Goal: Task Accomplishment & Management: Manage account settings

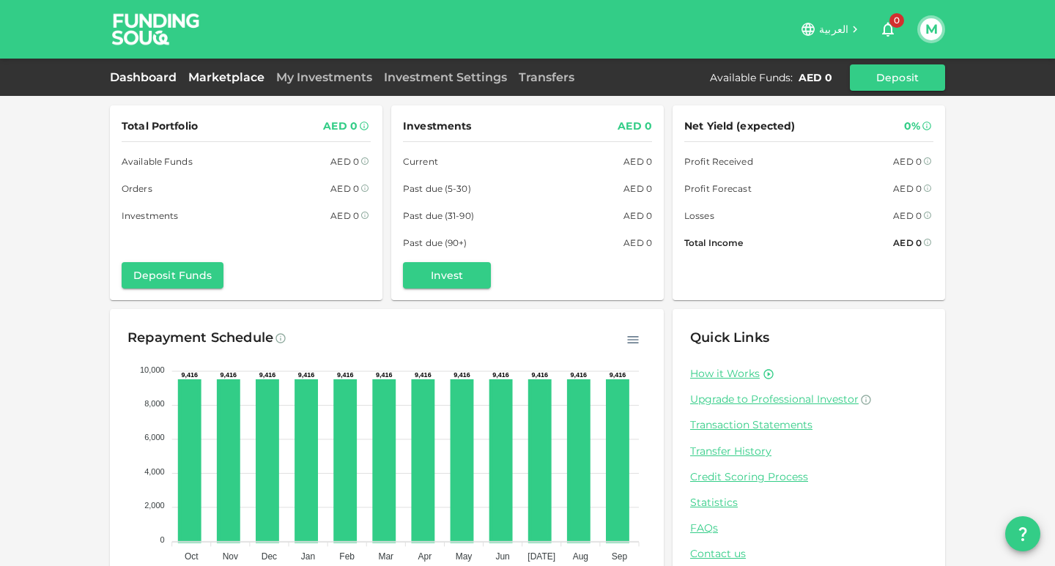
click at [214, 78] on link "Marketplace" at bounding box center [226, 77] width 88 height 14
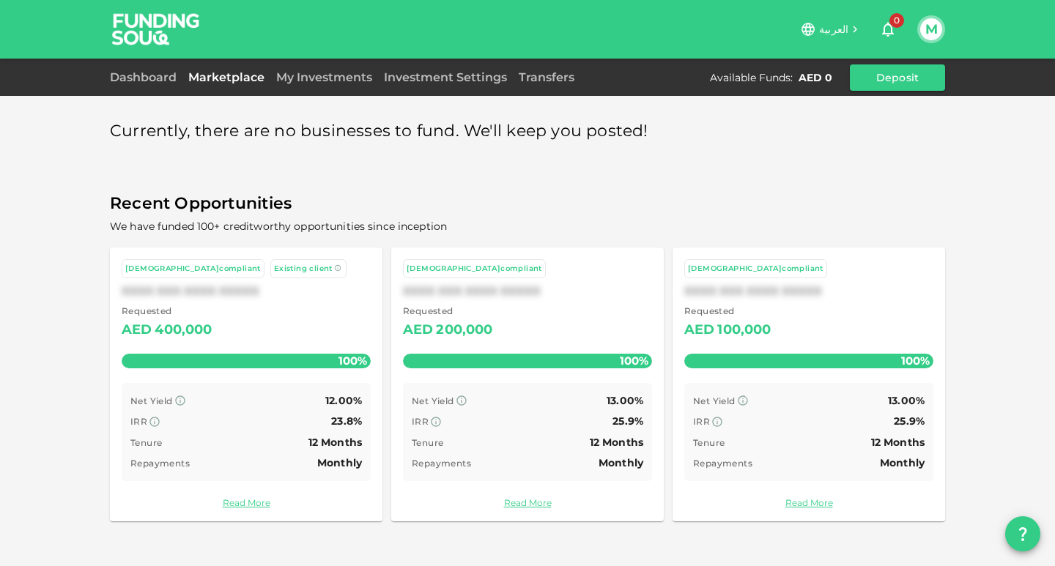
click at [832, 29] on span "العربية" at bounding box center [833, 29] width 29 height 13
click at [931, 29] on button "M" at bounding box center [931, 29] width 22 height 22
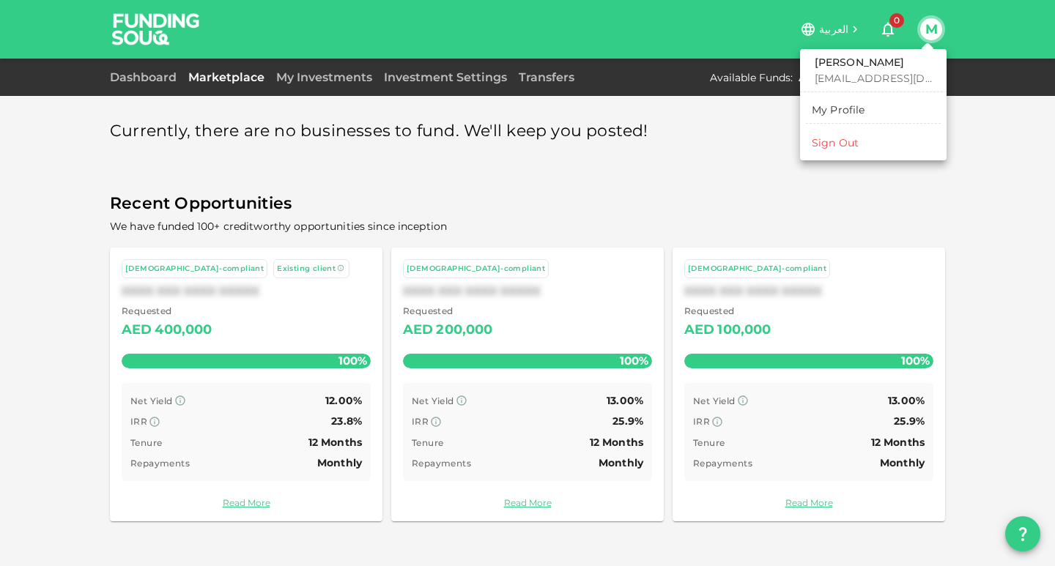
click at [853, 146] on div "Sign Out" at bounding box center [835, 143] width 47 height 15
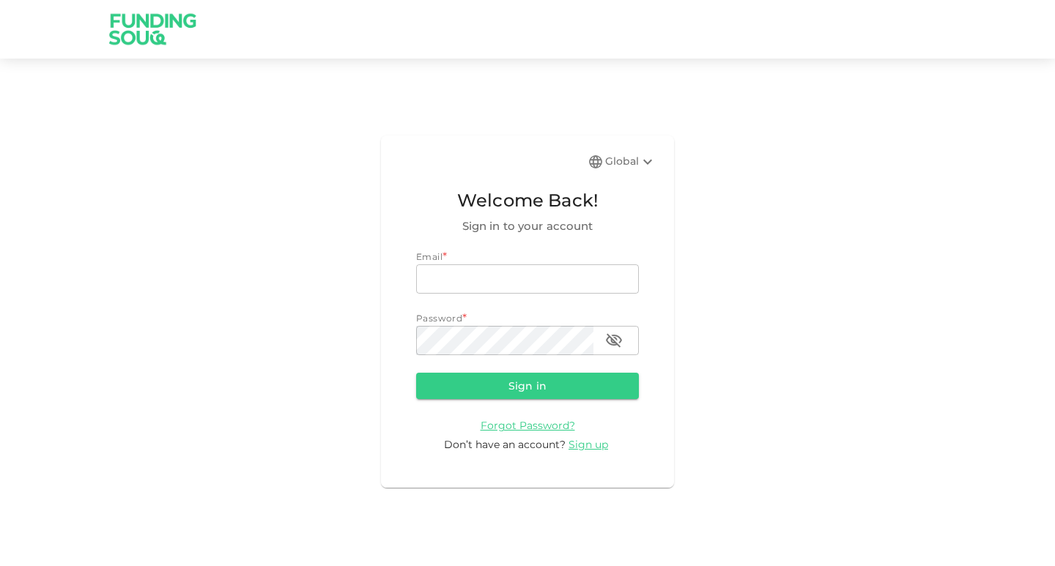
type input "[EMAIL_ADDRESS][DOMAIN_NAME]"
click at [622, 163] on div "Global" at bounding box center [630, 162] width 51 height 18
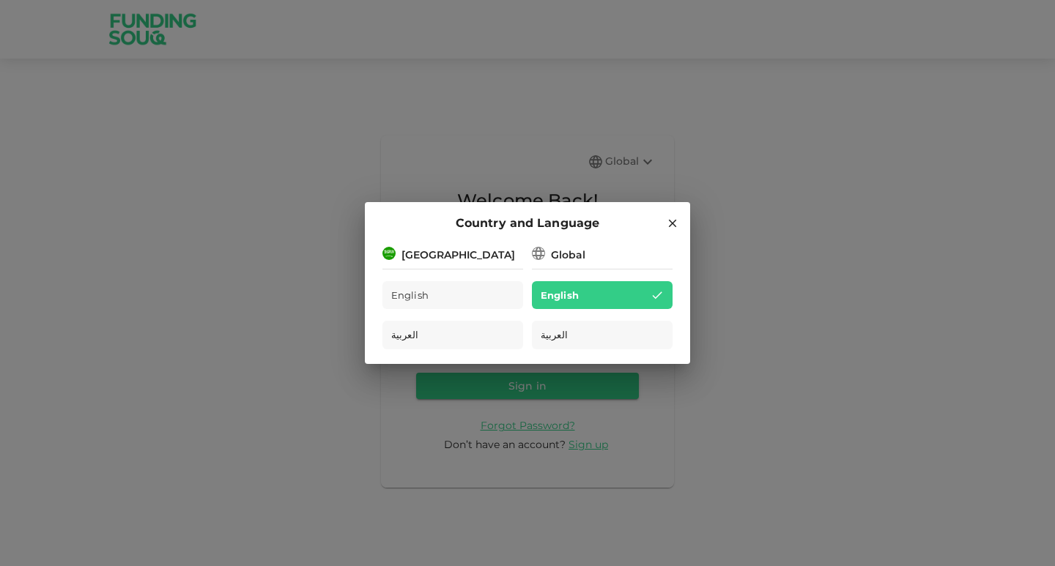
click at [440, 256] on div "[GEOGRAPHIC_DATA]" at bounding box center [459, 255] width 114 height 15
click at [414, 294] on span "English" at bounding box center [410, 295] width 38 height 17
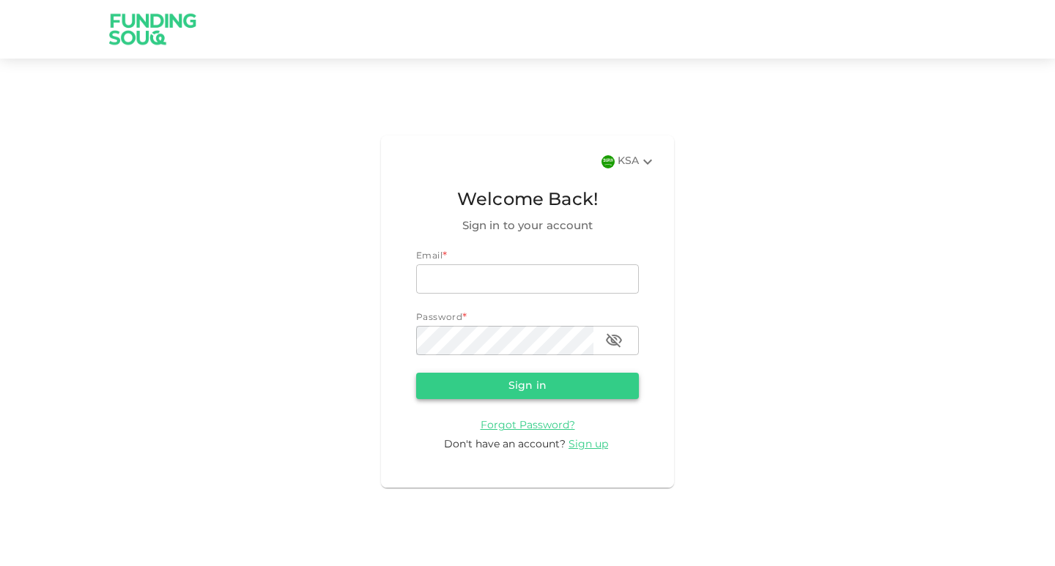
type input "[EMAIL_ADDRESS][DOMAIN_NAME]"
click at [524, 393] on button "Sign in" at bounding box center [527, 386] width 223 height 26
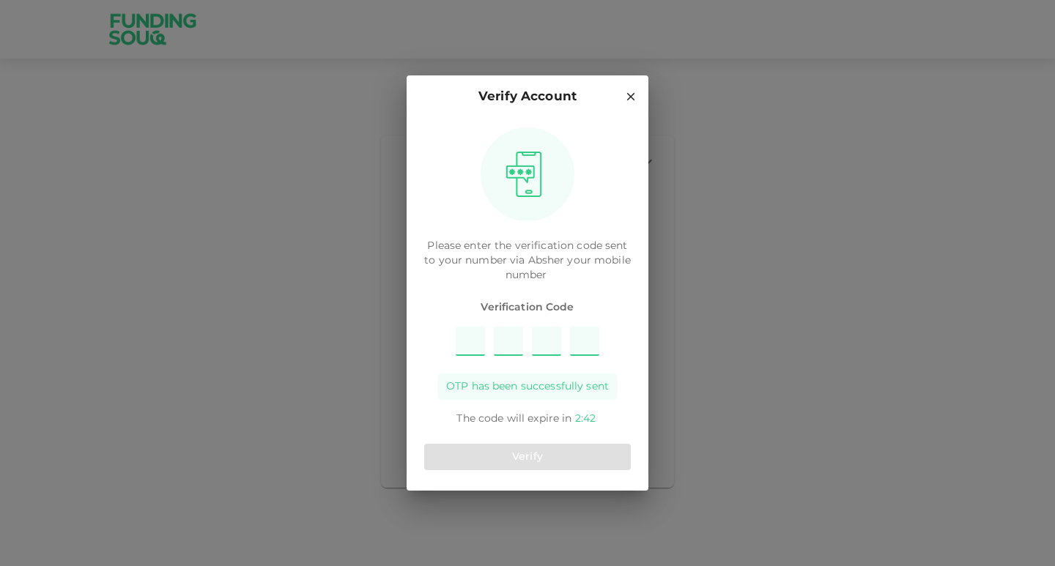
type input "7"
type input "5"
type input "4"
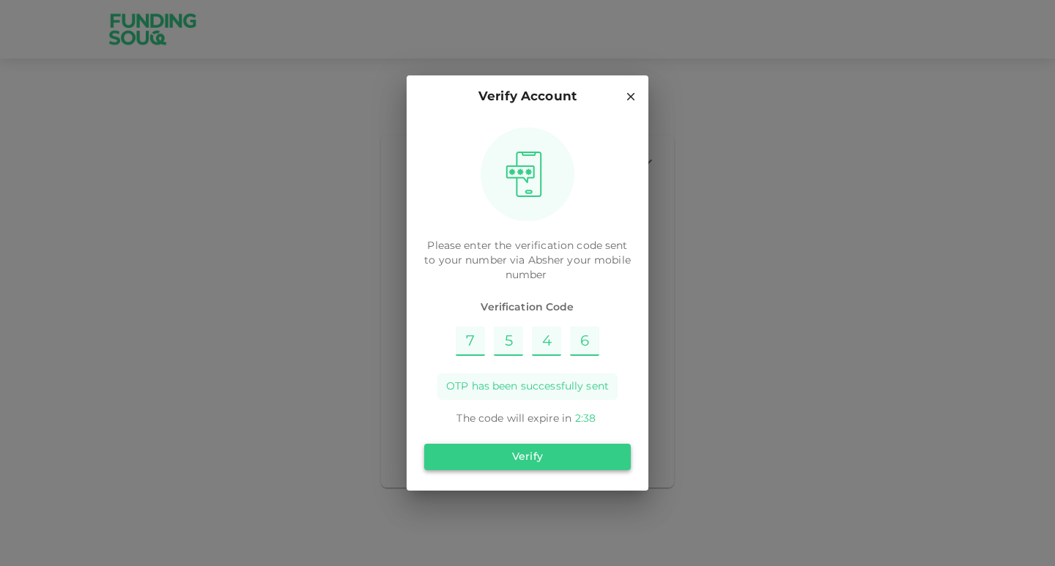
type input "6"
click at [520, 454] on button "Verify" at bounding box center [527, 457] width 207 height 26
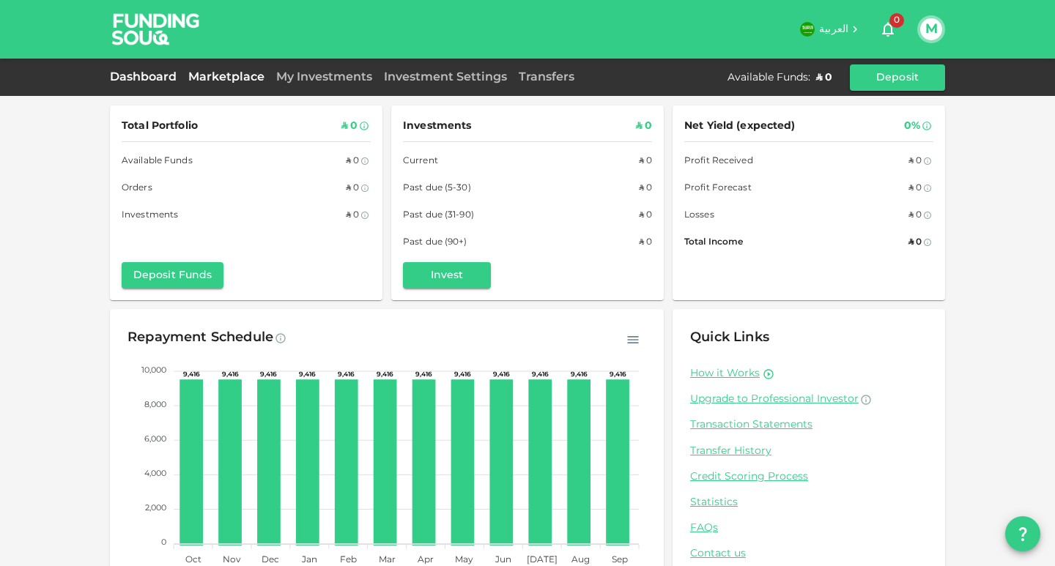
click at [231, 76] on link "Marketplace" at bounding box center [226, 77] width 88 height 11
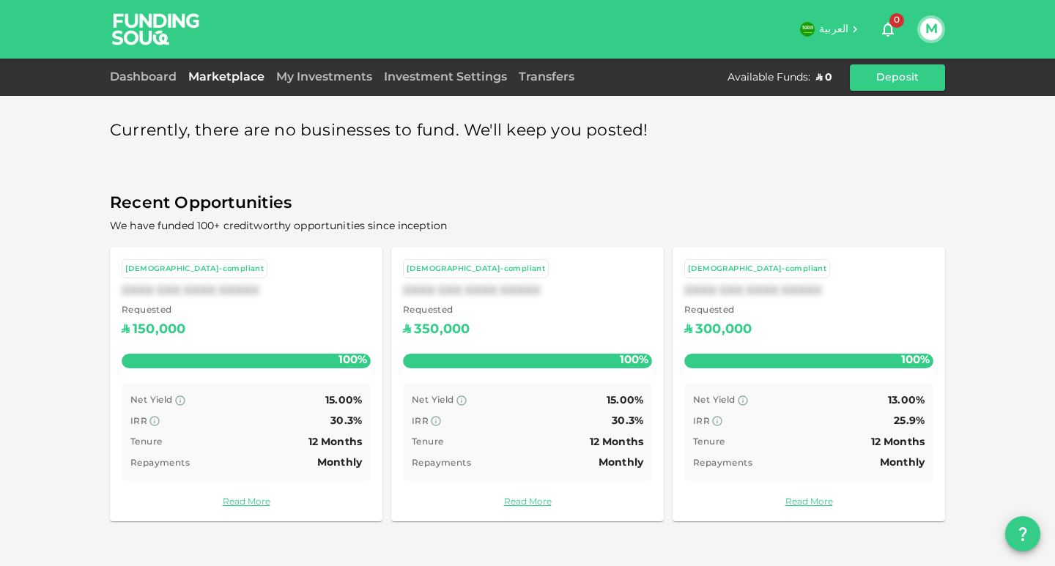
click at [1026, 533] on icon "question" at bounding box center [1023, 535] width 8 height 14
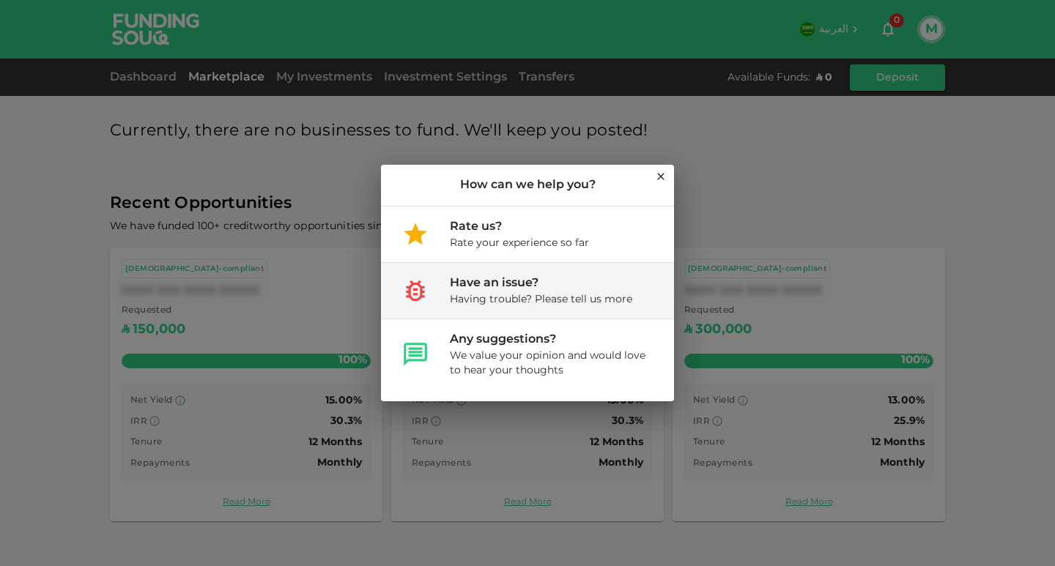
click at [487, 287] on div "Have an issue?" at bounding box center [541, 284] width 182 height 18
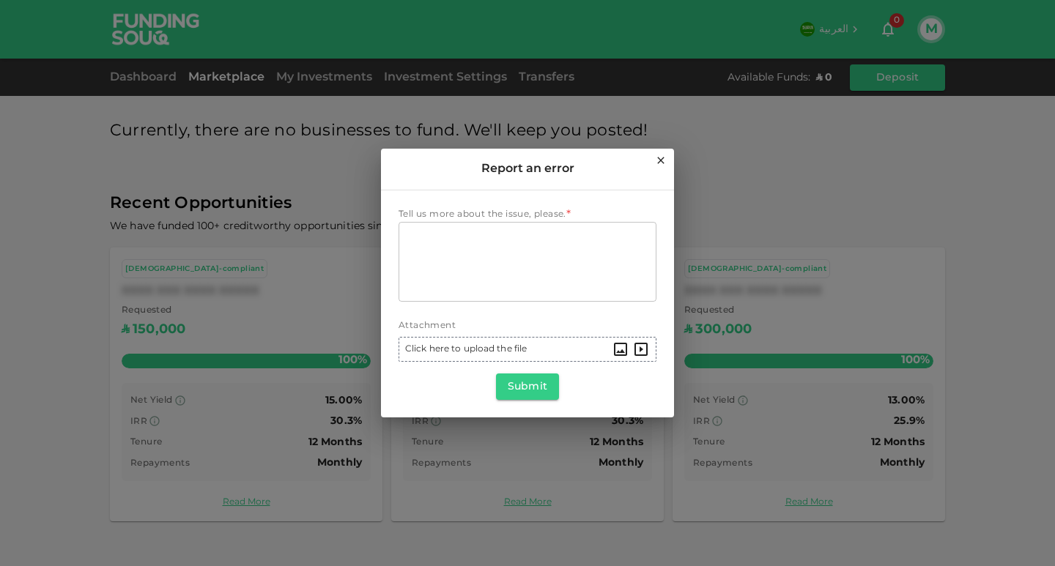
click at [659, 162] on icon at bounding box center [661, 161] width 12 height 12
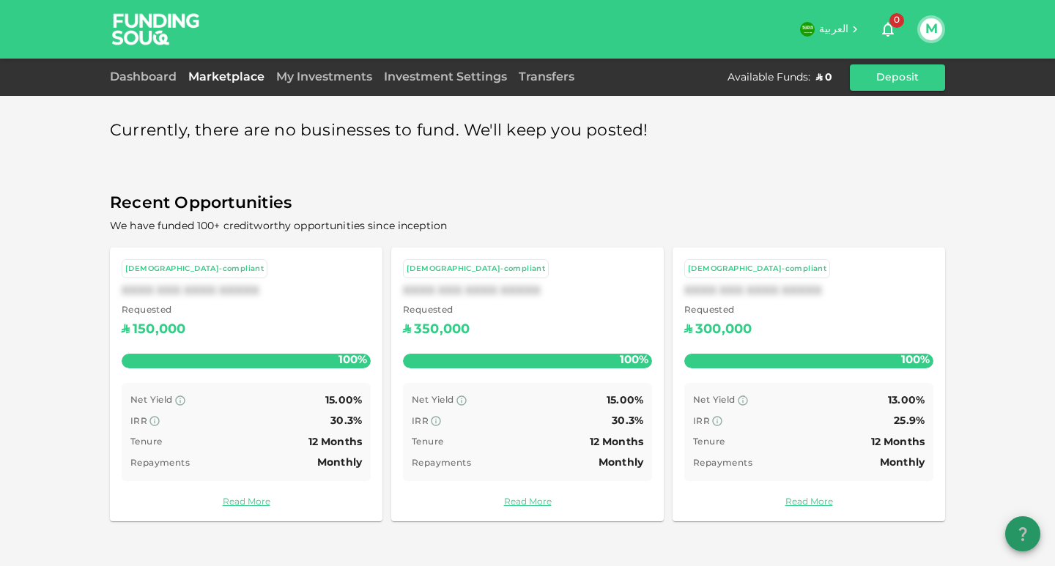
click at [1024, 539] on icon "question" at bounding box center [1023, 534] width 18 height 18
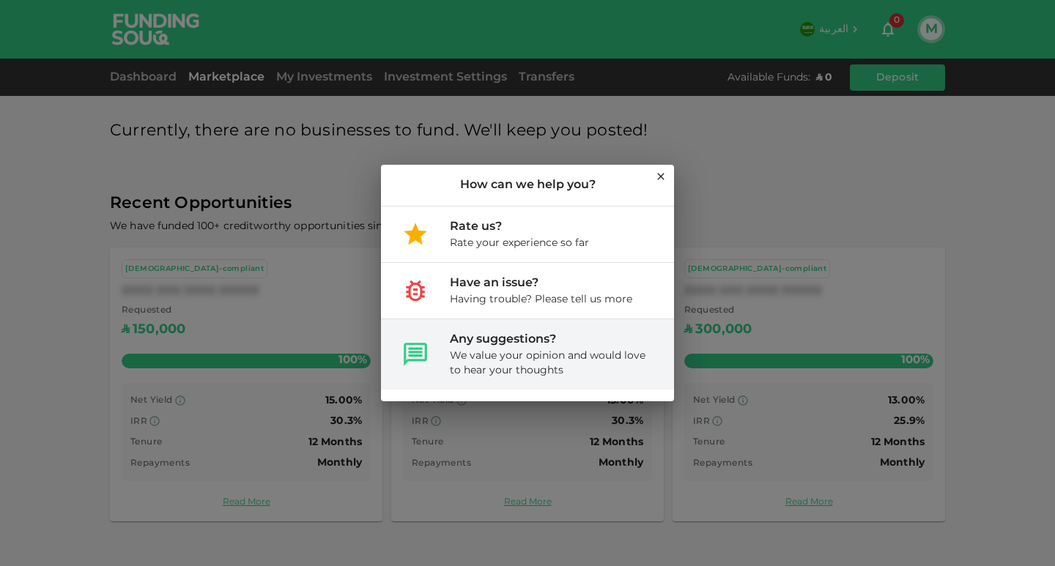
click at [516, 352] on div "We value your opinion and would love to hear your thoughts" at bounding box center [550, 363] width 201 height 29
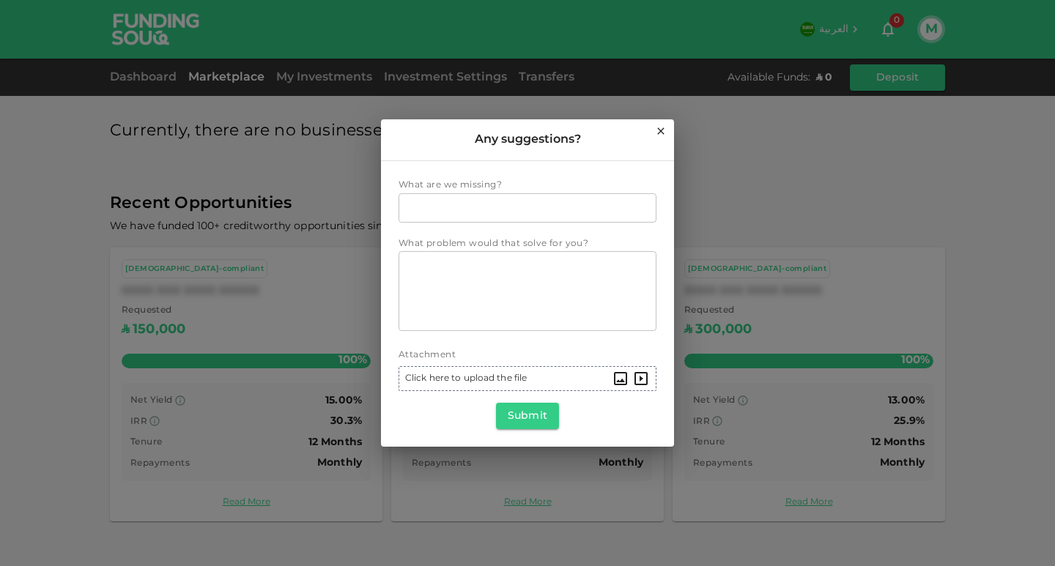
click at [660, 131] on icon at bounding box center [660, 131] width 7 height 7
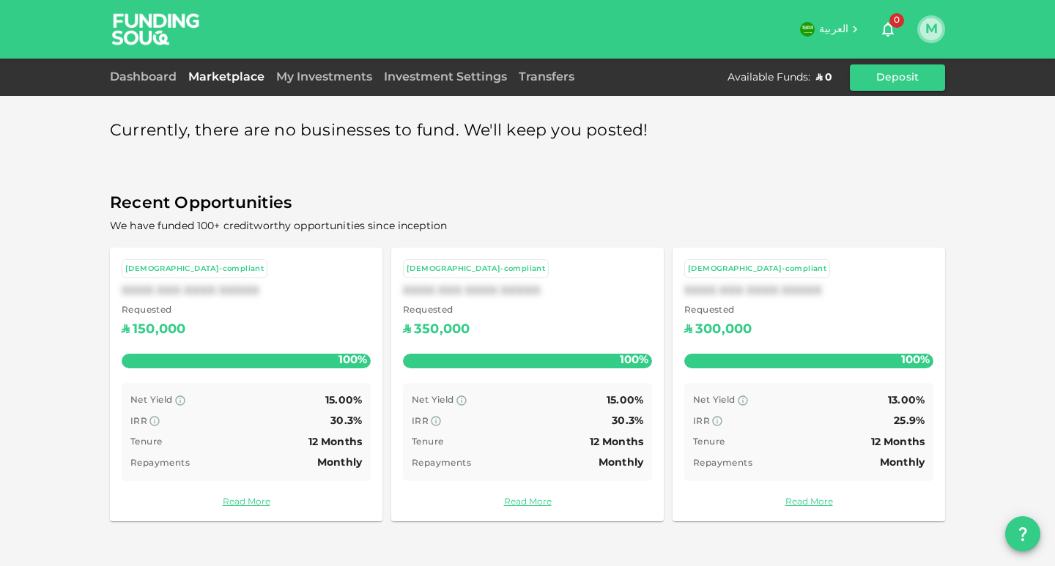
click at [929, 23] on button "M" at bounding box center [931, 29] width 22 height 22
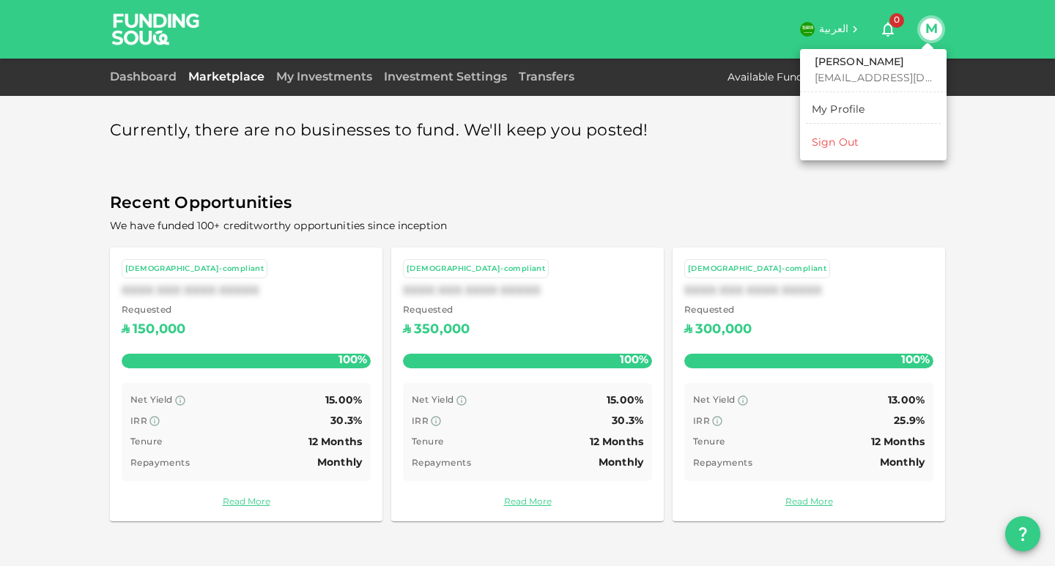
click at [843, 111] on div "My Profile" at bounding box center [838, 110] width 53 height 15
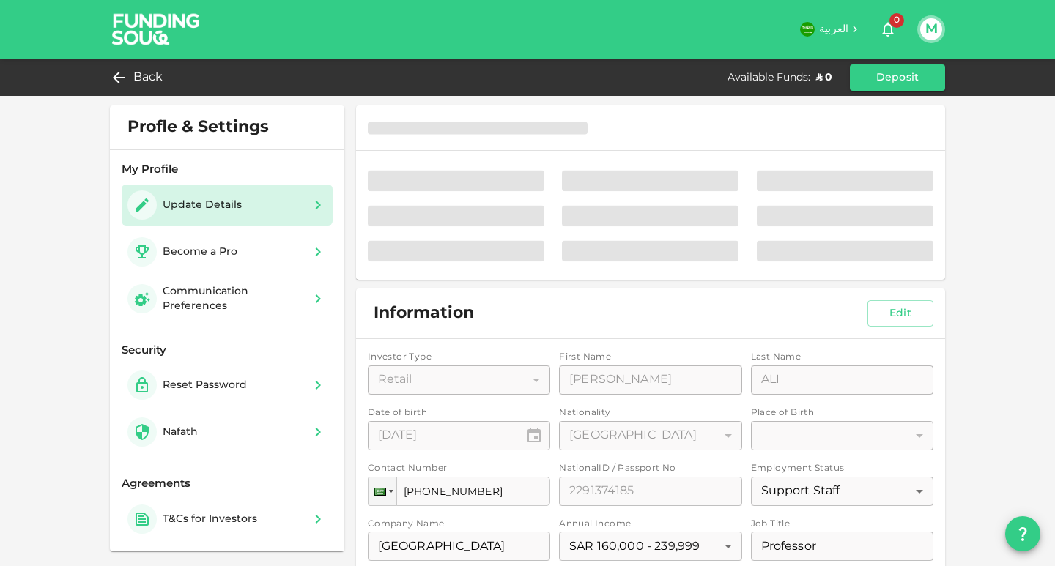
type input "⁦⁨06⁩ / ⁨06⁩ / ⁨1979⁩⁩"
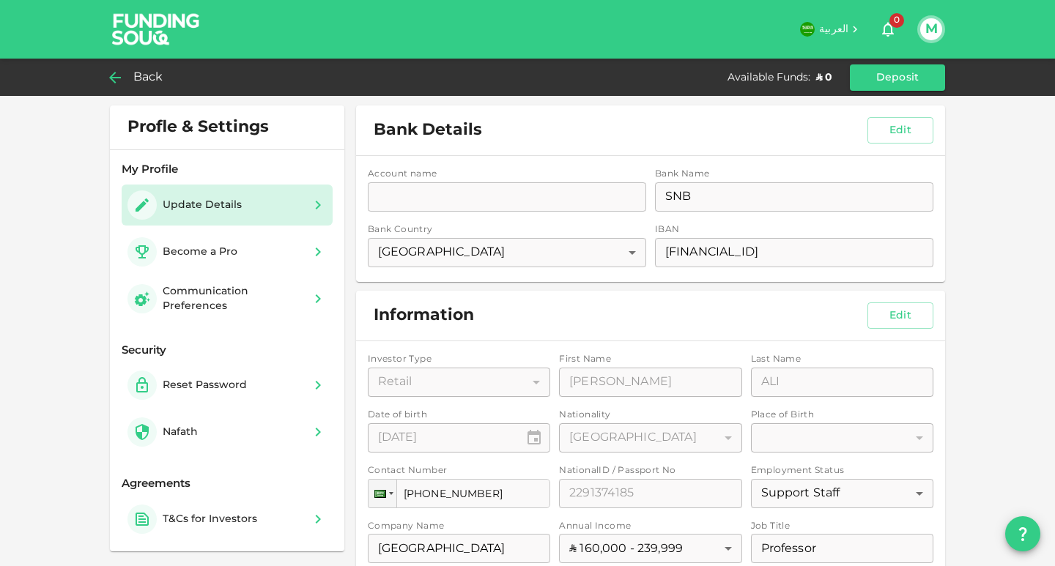
click at [114, 76] on icon at bounding box center [115, 78] width 18 height 18
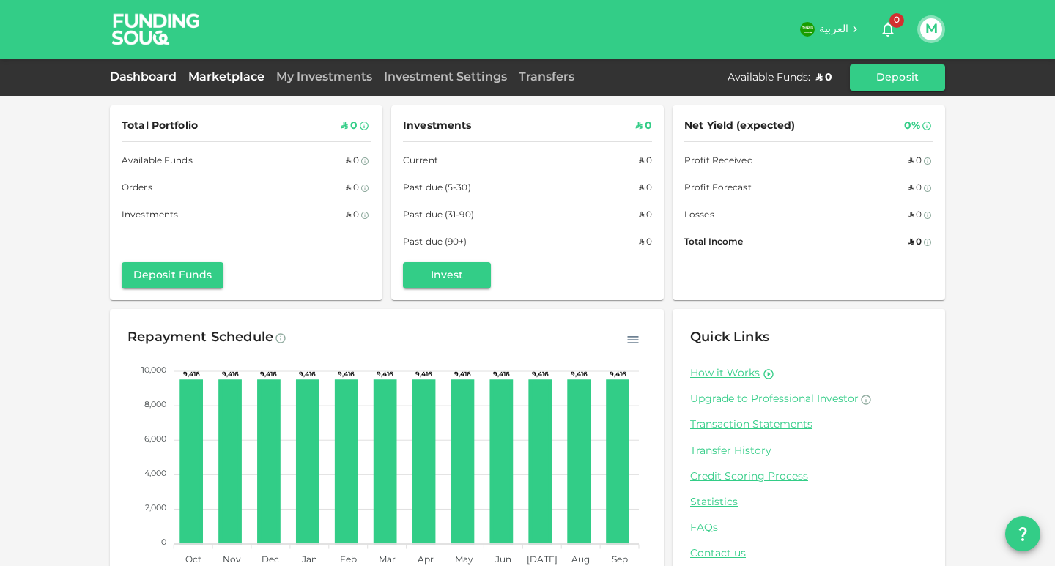
click at [217, 75] on link "Marketplace" at bounding box center [226, 77] width 88 height 11
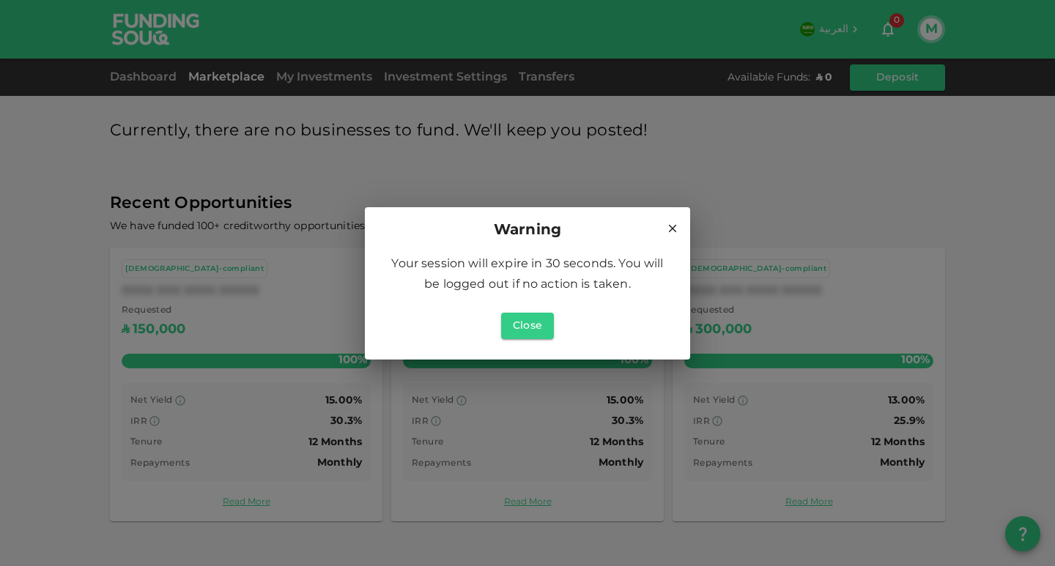
click at [673, 227] on icon at bounding box center [673, 228] width 8 height 8
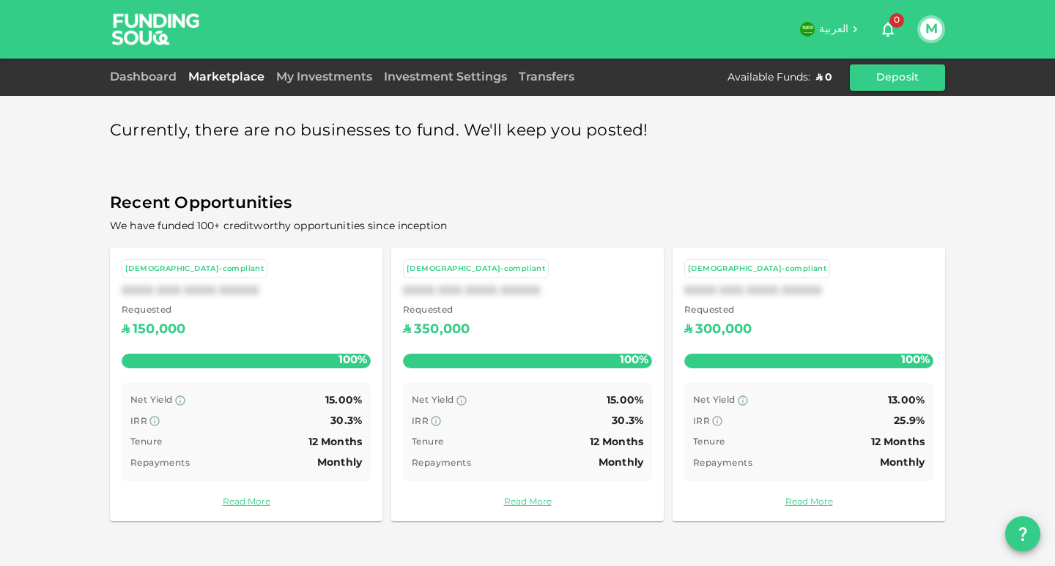
click at [199, 373] on div "Requested ʢ 150,000 100%" at bounding box center [246, 340] width 249 height 73
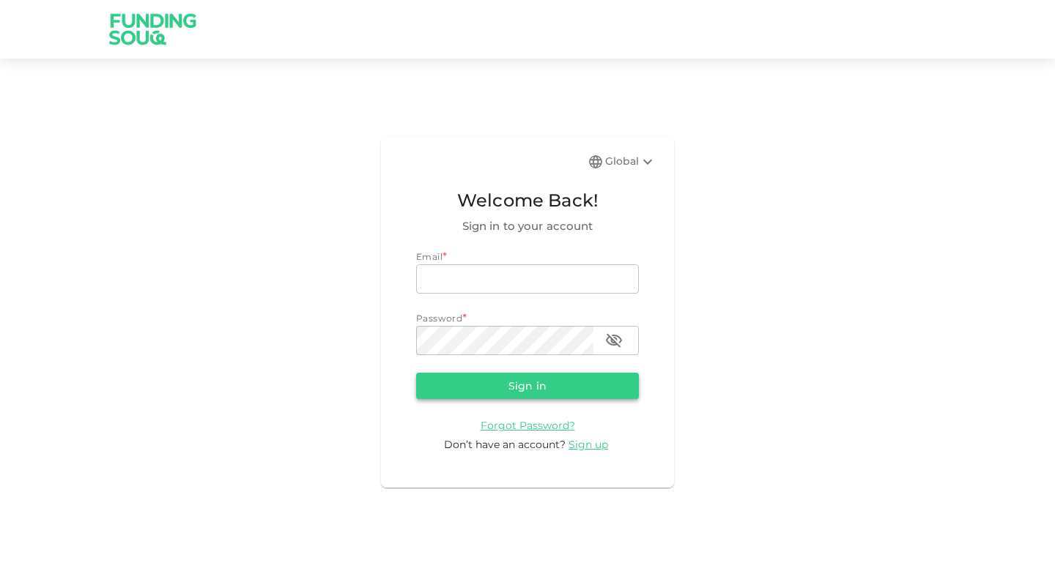
type input "[EMAIL_ADDRESS][DOMAIN_NAME]"
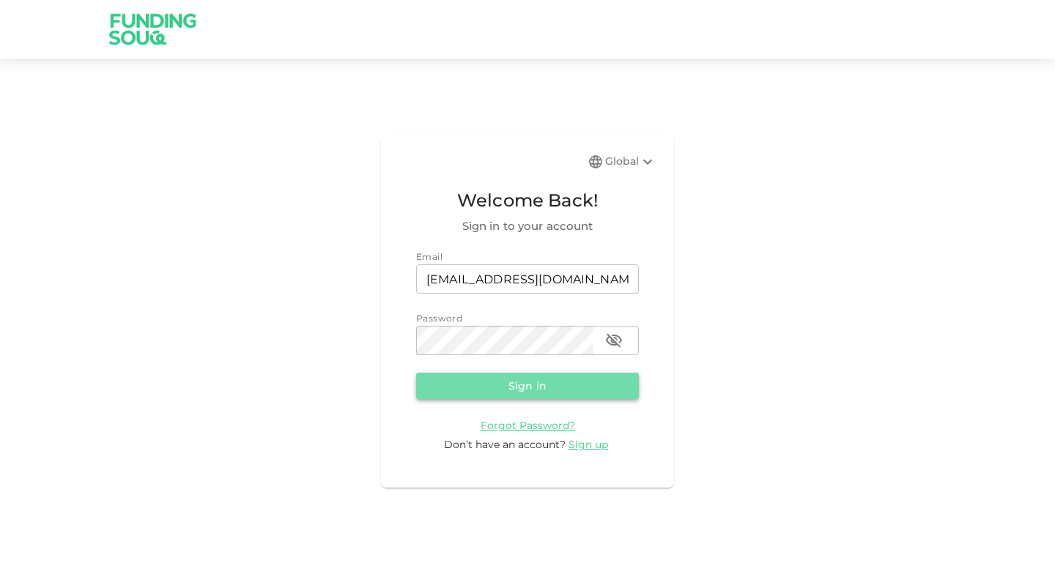
click at [523, 390] on button "Sign in" at bounding box center [527, 386] width 223 height 26
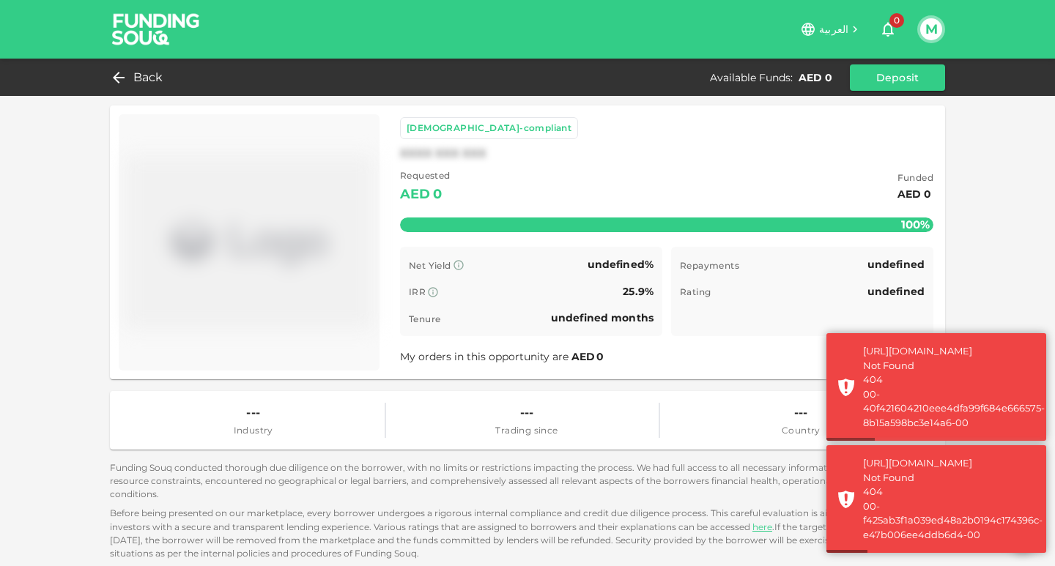
click at [143, 29] on img at bounding box center [156, 29] width 110 height 58
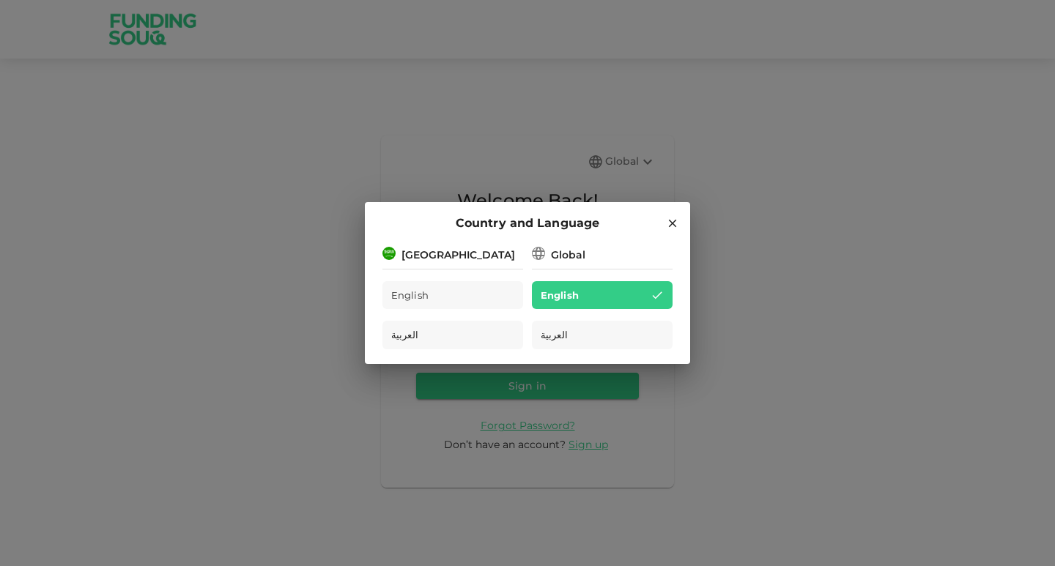
click at [419, 249] on div "[GEOGRAPHIC_DATA]" at bounding box center [459, 255] width 114 height 15
click at [410, 295] on span "English" at bounding box center [410, 295] width 38 height 17
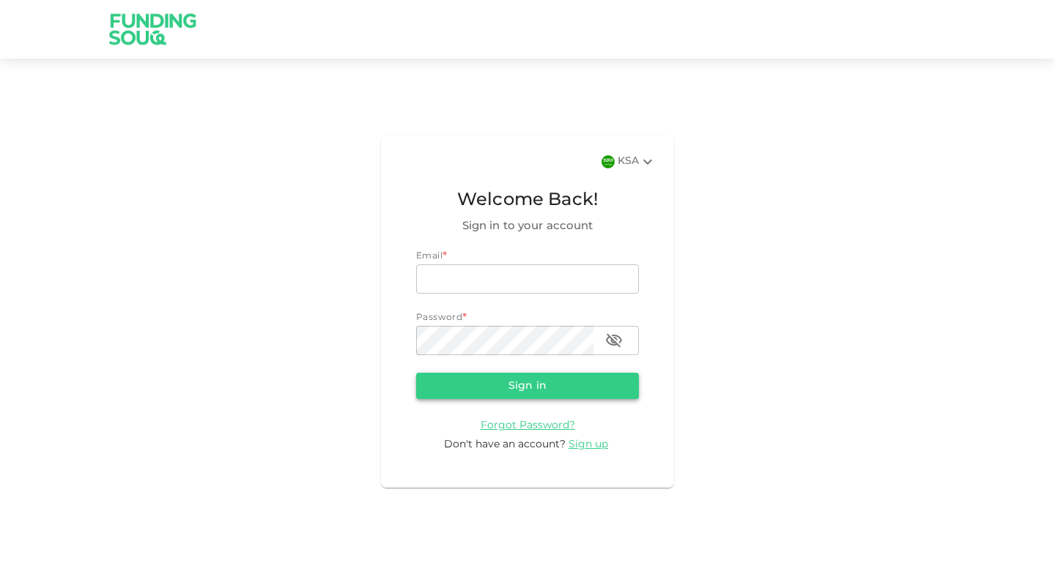
type input "[EMAIL_ADDRESS][DOMAIN_NAME]"
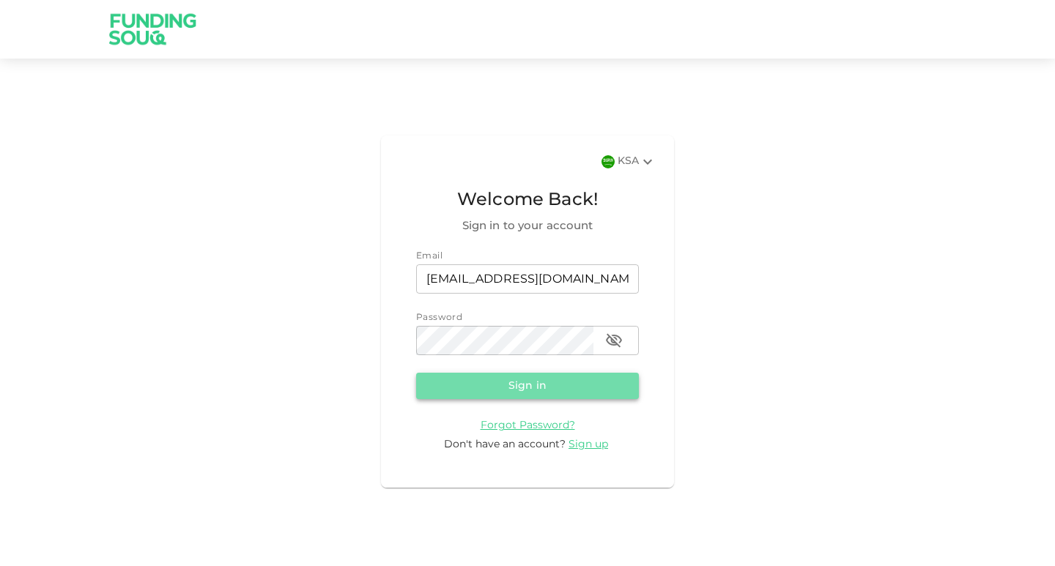
click at [554, 384] on button "Sign in" at bounding box center [527, 386] width 223 height 26
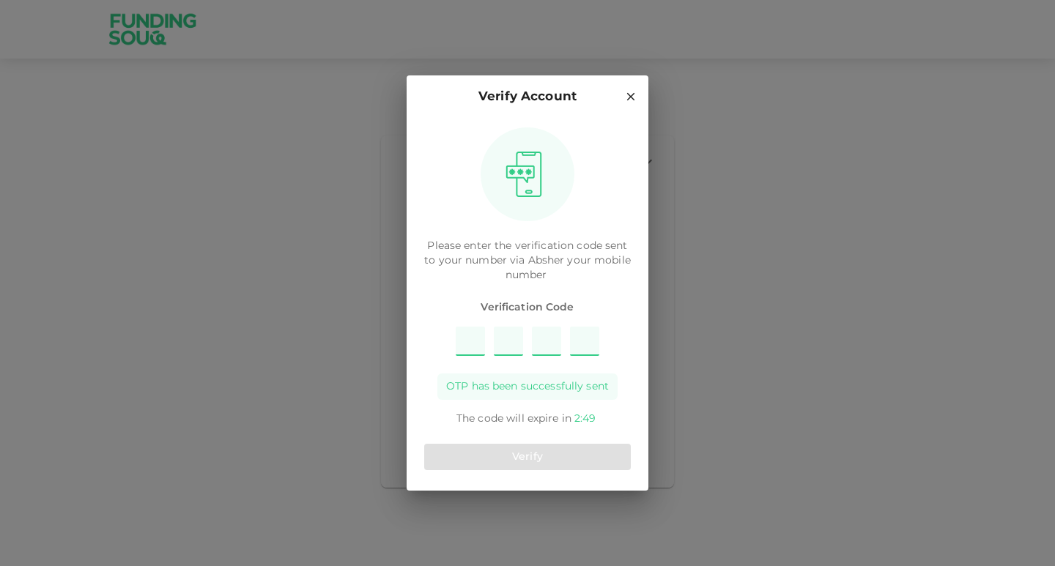
type input "8"
type input "1"
type input "4"
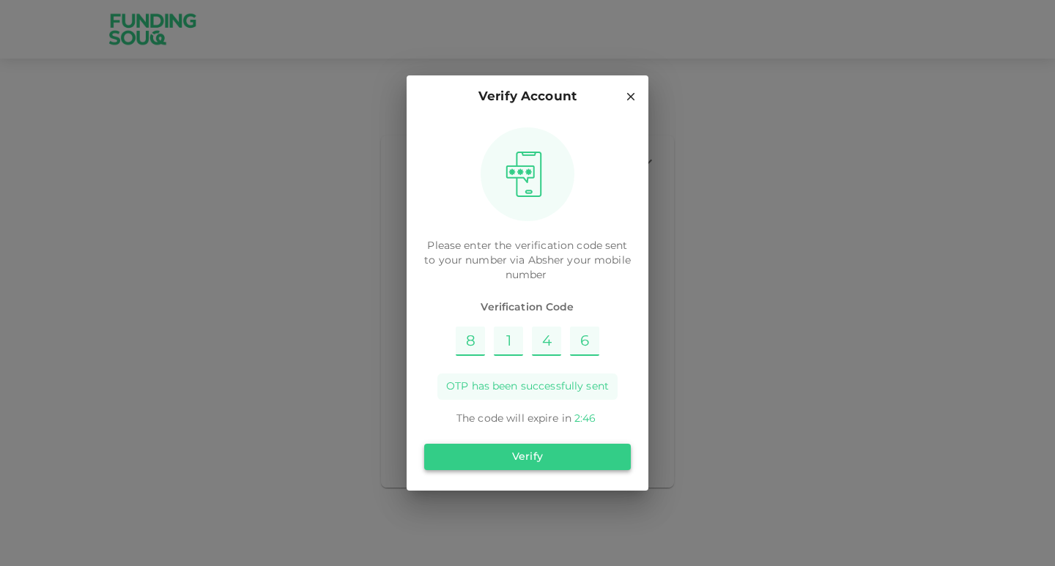
type input "6"
click at [552, 455] on button "Verify" at bounding box center [527, 457] width 207 height 26
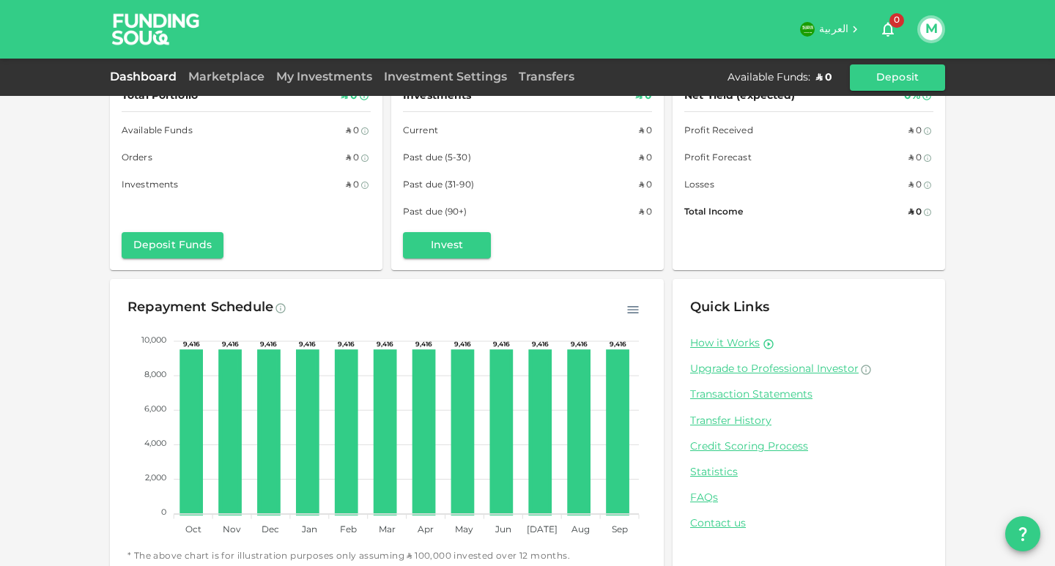
scroll to position [55, 0]
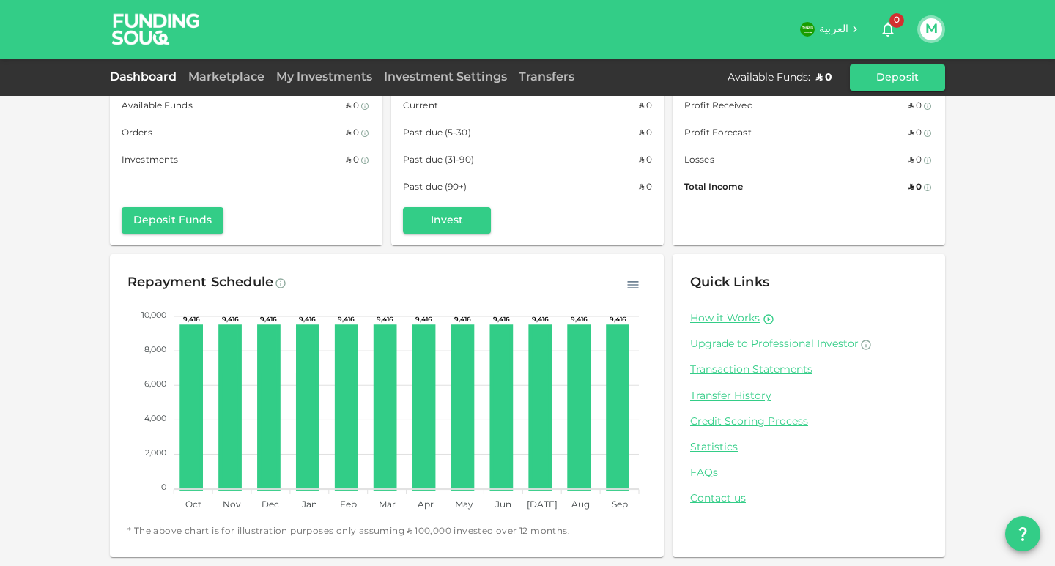
click at [718, 344] on span "Upgrade to Professional Investor" at bounding box center [774, 344] width 169 height 10
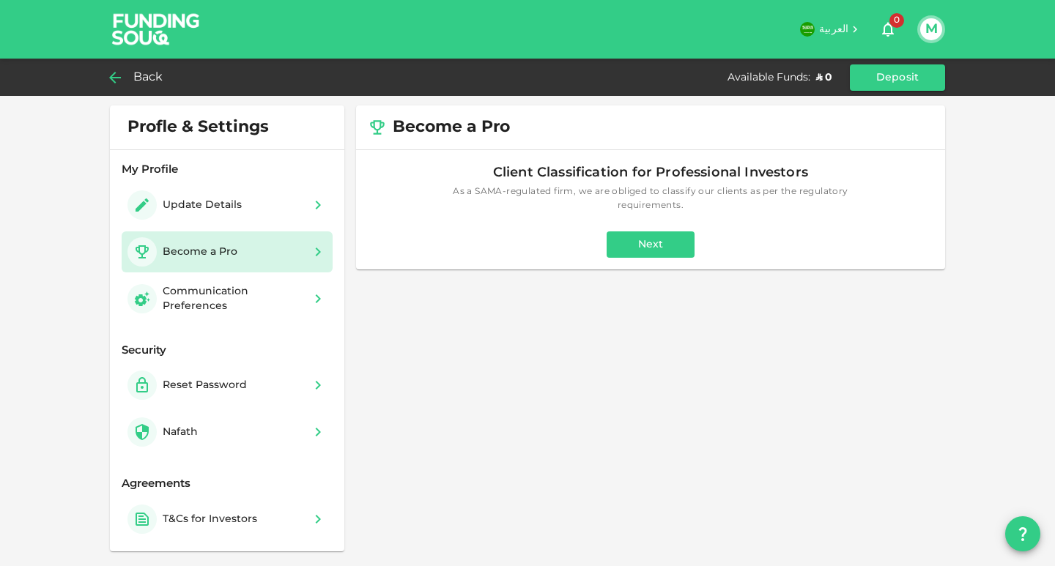
click at [119, 73] on icon at bounding box center [115, 78] width 18 height 18
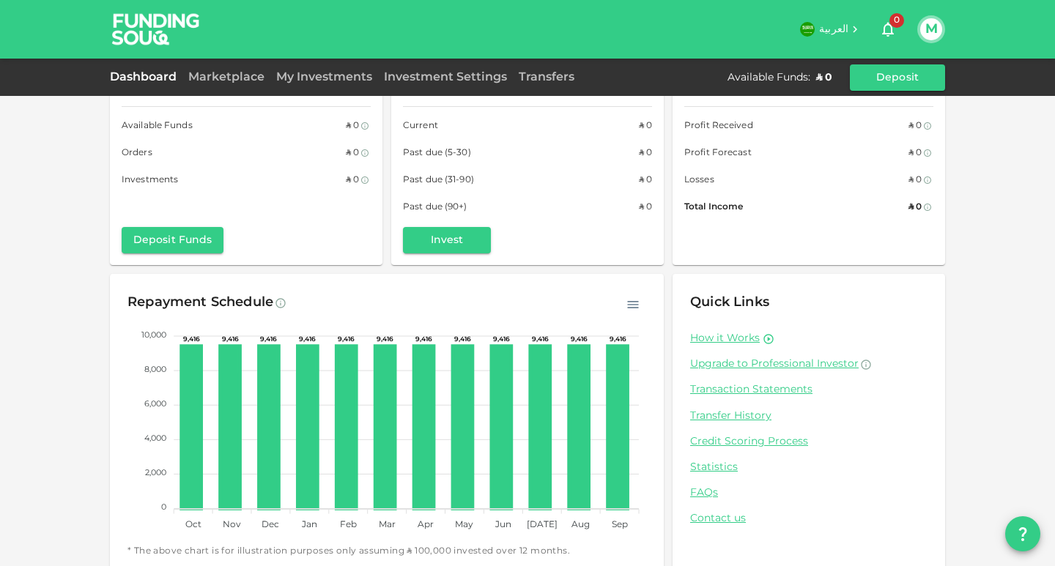
scroll to position [55, 0]
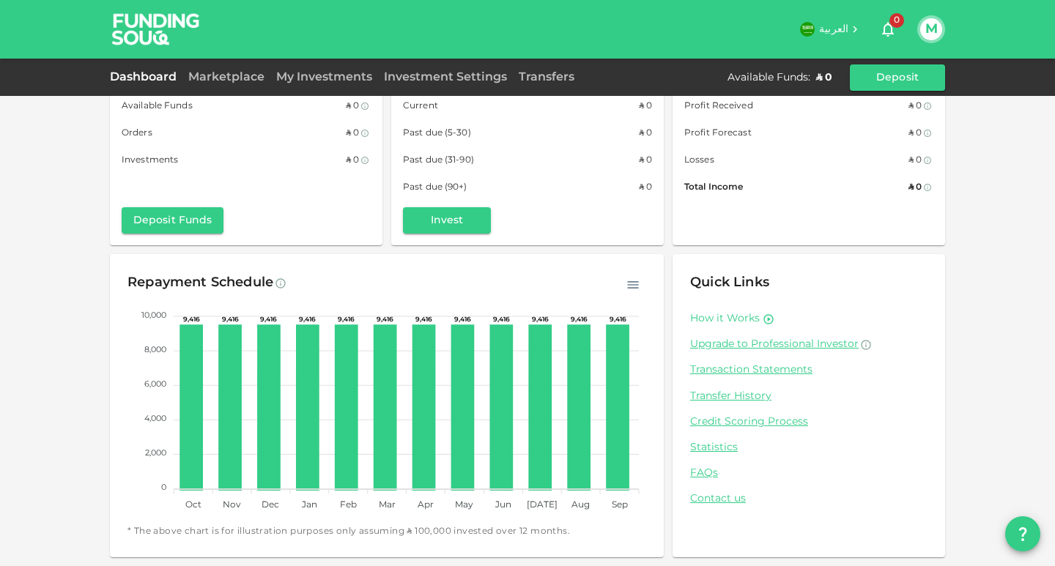
click at [739, 318] on link "How it Works" at bounding box center [725, 319] width 70 height 14
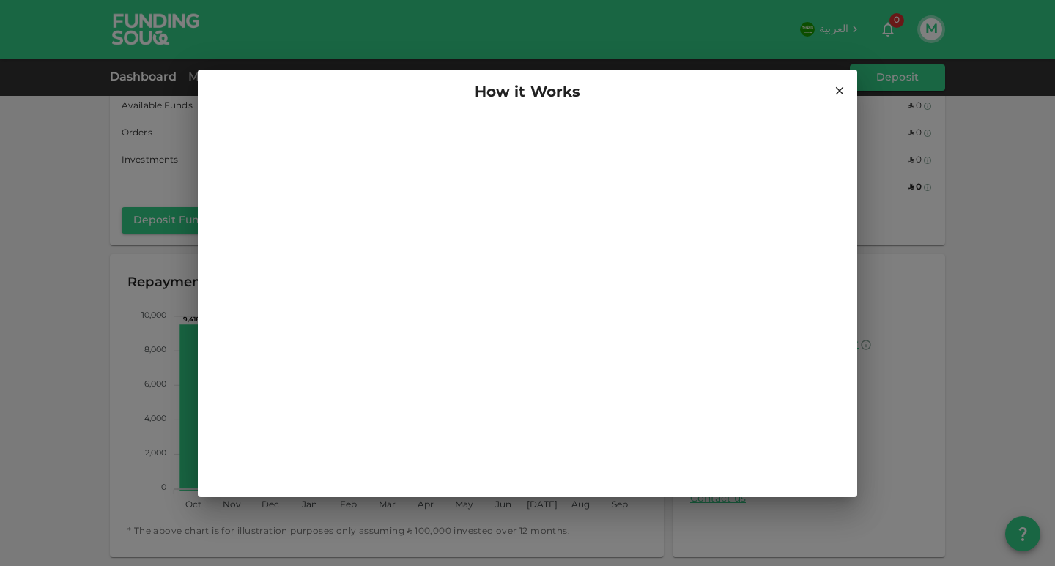
click at [835, 91] on icon at bounding box center [839, 90] width 13 height 13
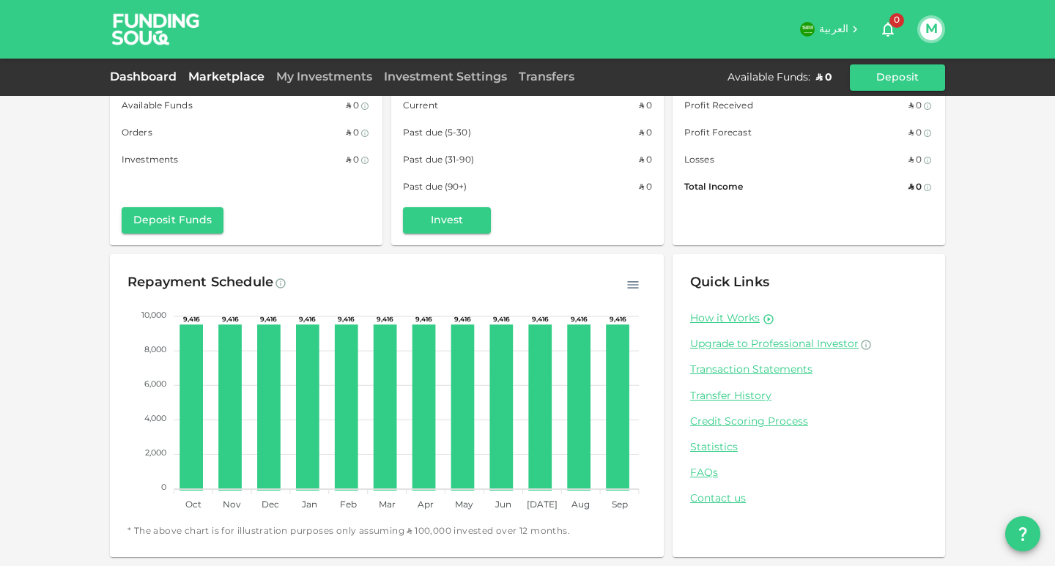
click at [207, 76] on link "Marketplace" at bounding box center [226, 77] width 88 height 11
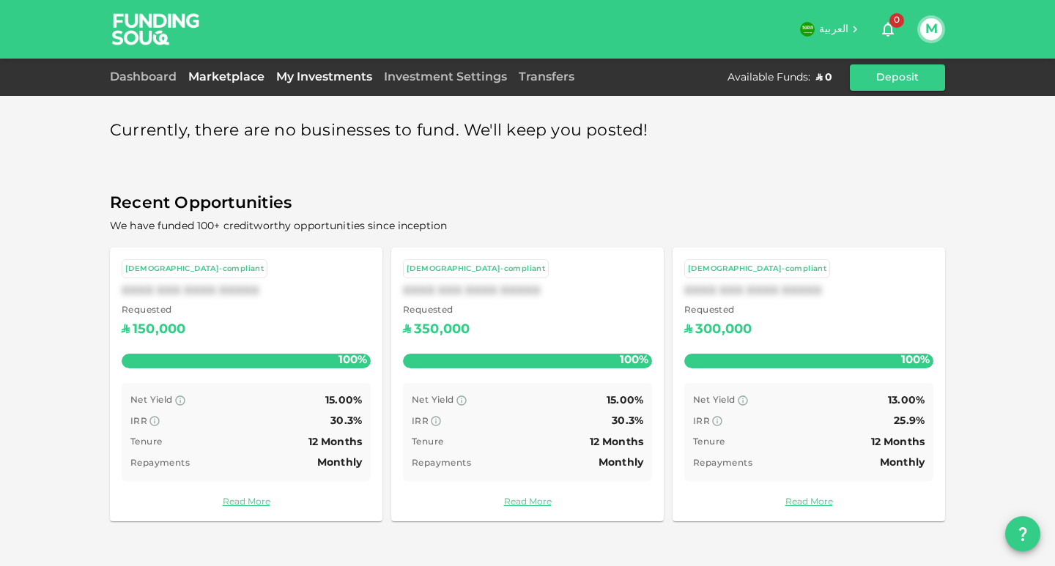
click at [296, 76] on link "My Investments" at bounding box center [324, 77] width 108 height 11
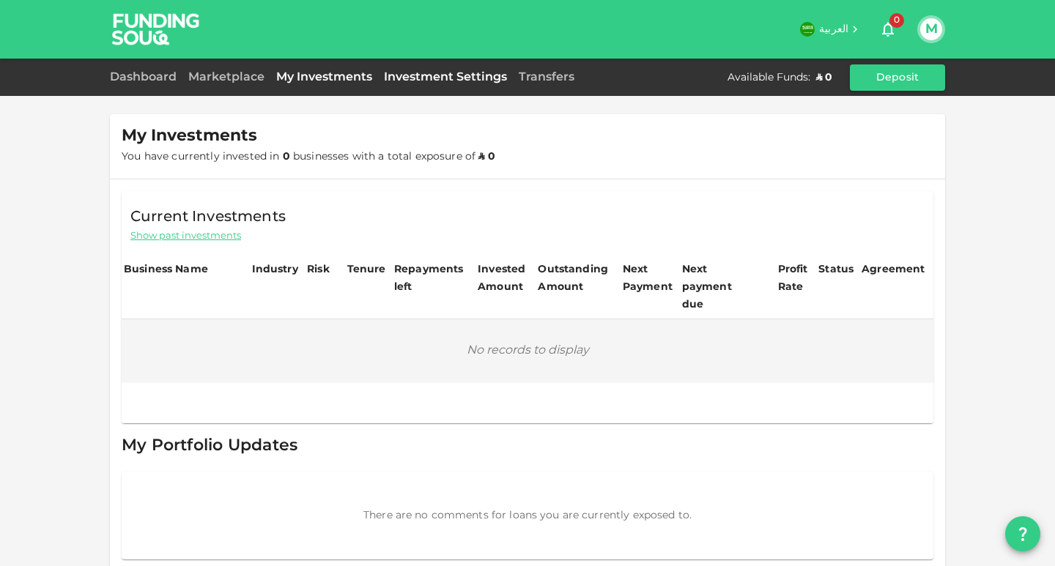
click at [412, 78] on link "Investment Settings" at bounding box center [445, 77] width 135 height 11
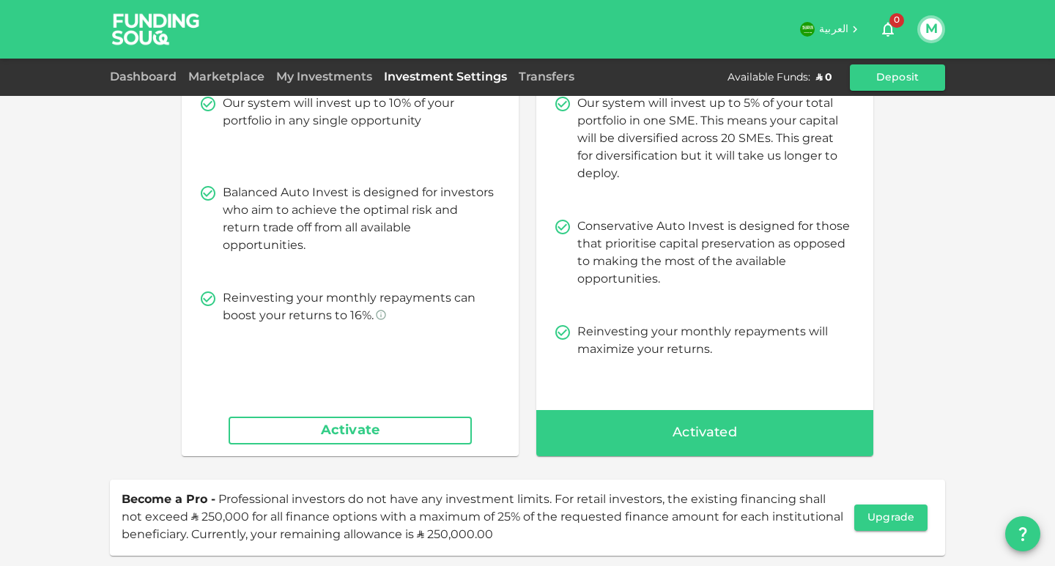
scroll to position [147, 0]
click at [363, 435] on button "Activate" at bounding box center [350, 430] width 243 height 28
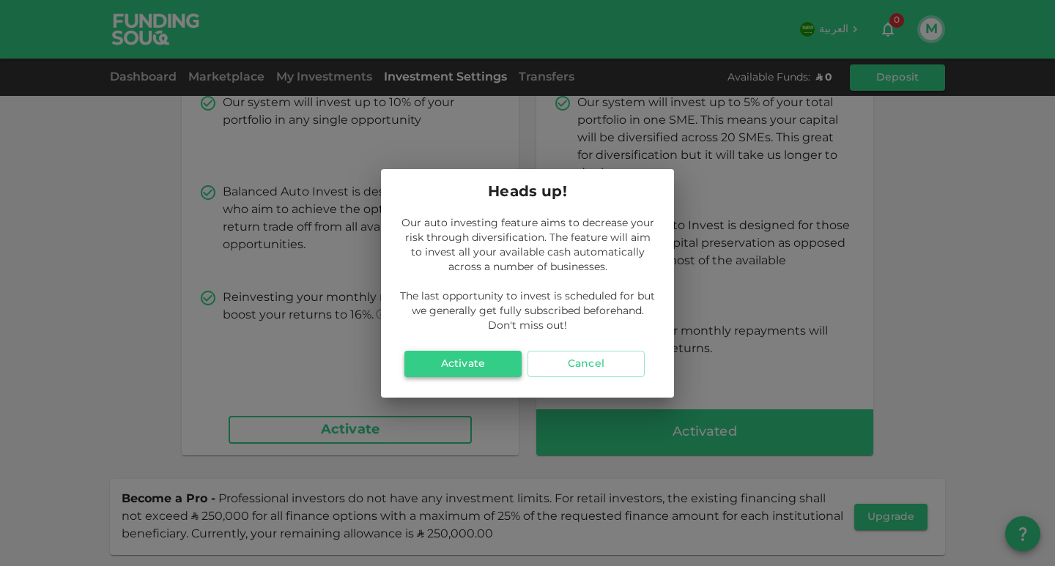
click at [462, 368] on button "Activate" at bounding box center [463, 364] width 117 height 26
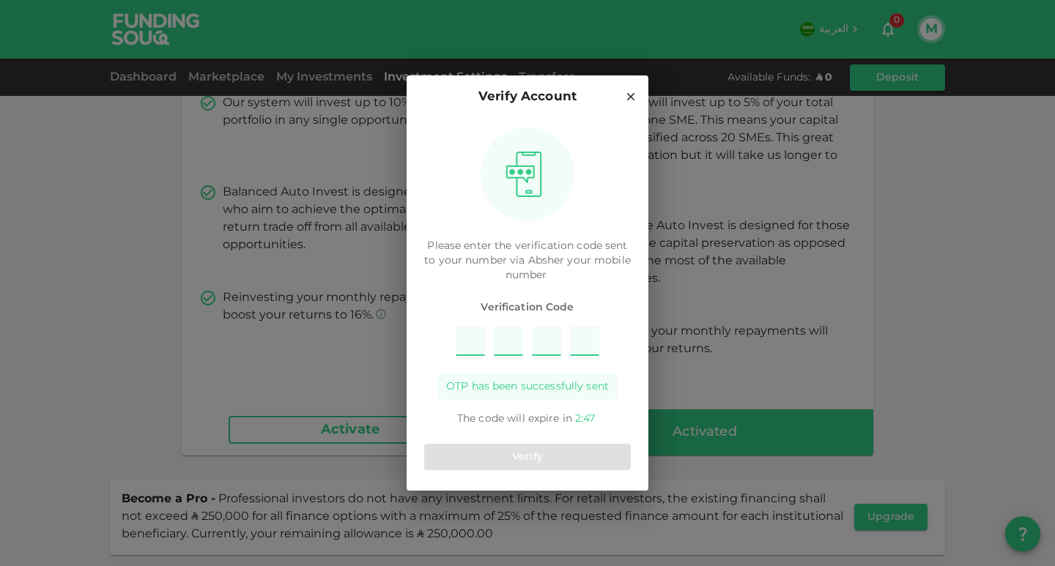
type input "2"
type input "9"
type input "5"
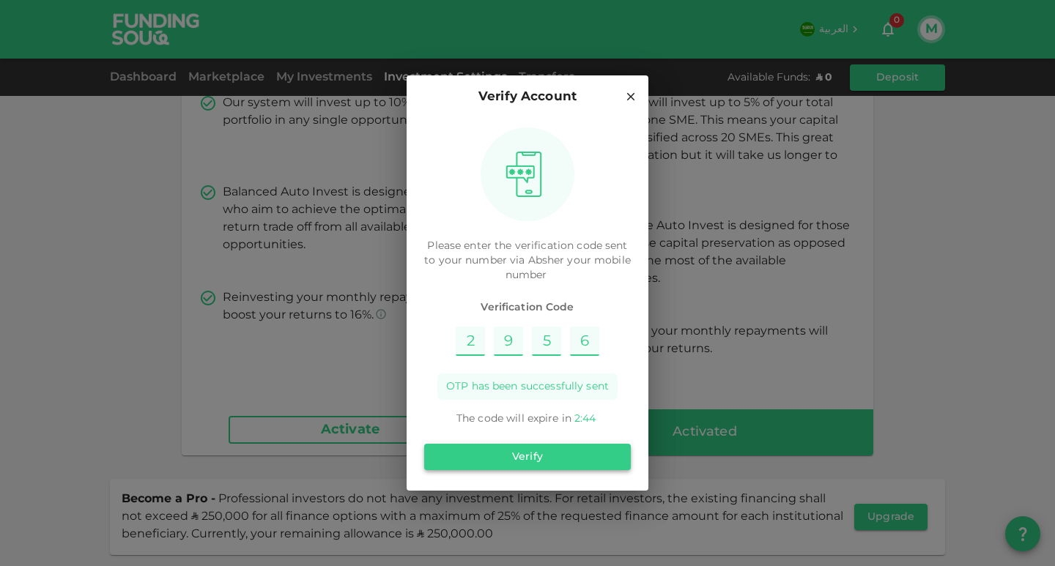
type input "6"
click at [535, 460] on button "Verify" at bounding box center [527, 457] width 207 height 26
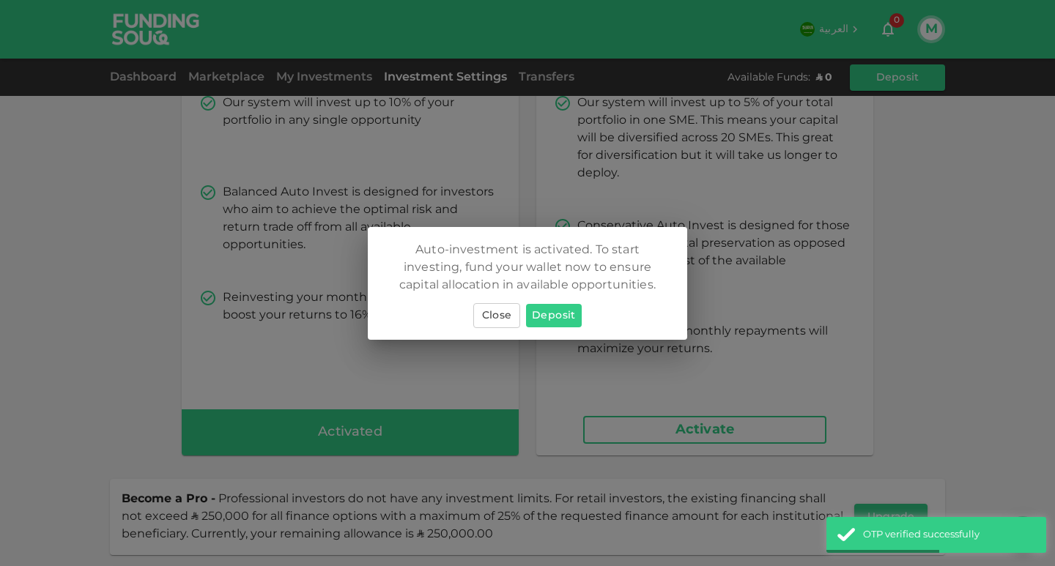
click at [555, 317] on button "Deposit" at bounding box center [554, 315] width 56 height 23
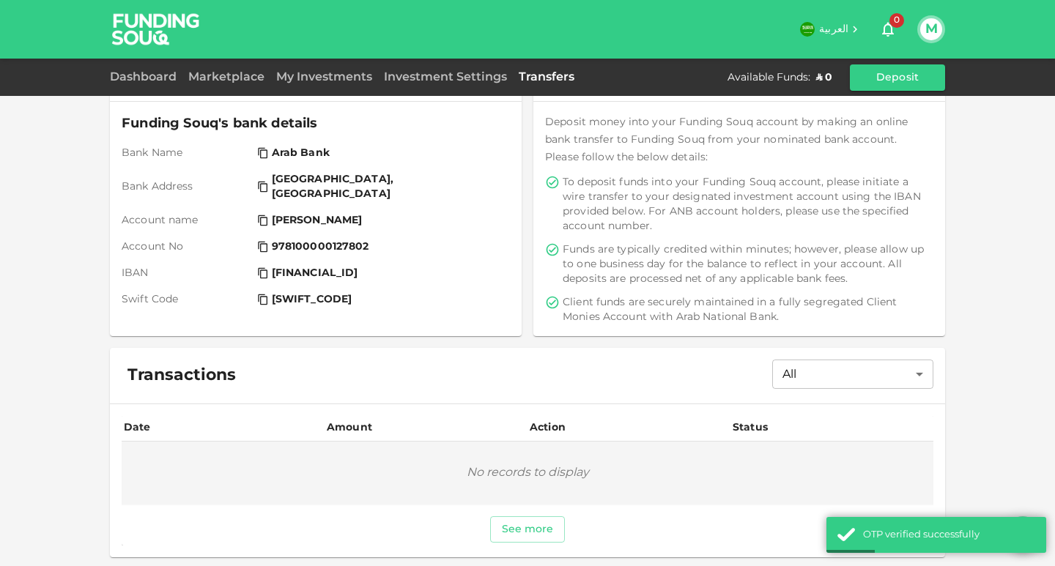
scroll to position [107, 0]
click at [224, 77] on link "Marketplace" at bounding box center [226, 77] width 88 height 11
